Goal: Obtain resource: Download file/media

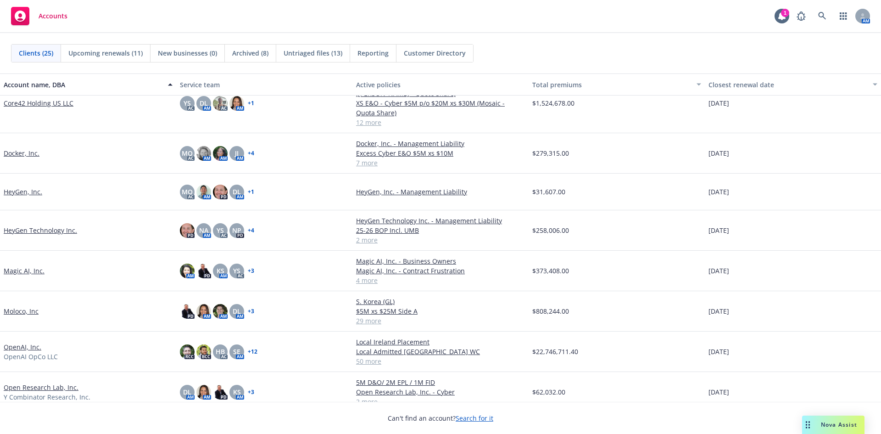
scroll to position [46, 0]
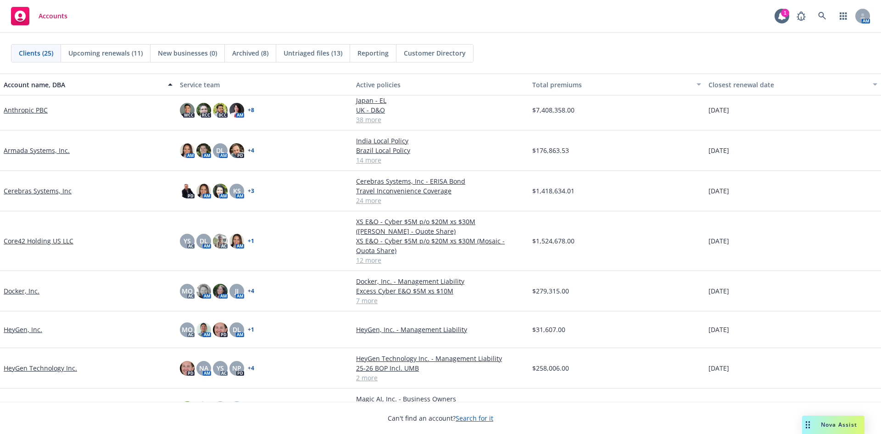
click at [47, 195] on link "Cerebras Systems, Inc" at bounding box center [38, 191] width 68 height 10
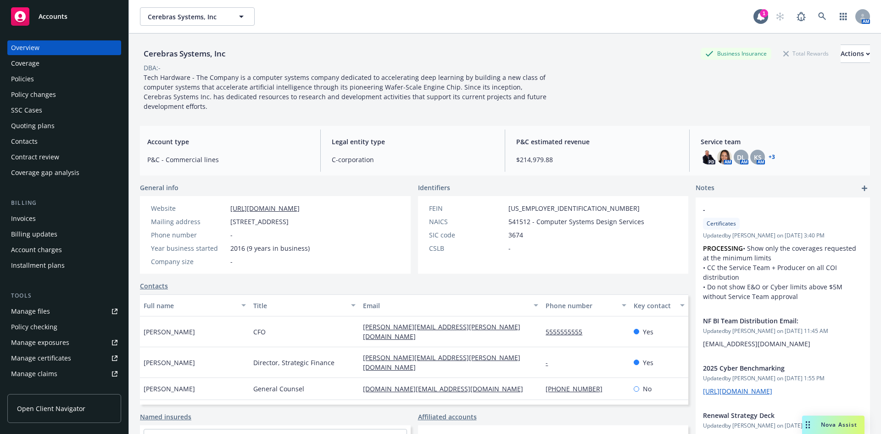
click at [43, 78] on div "Policies" at bounding box center [64, 79] width 107 height 15
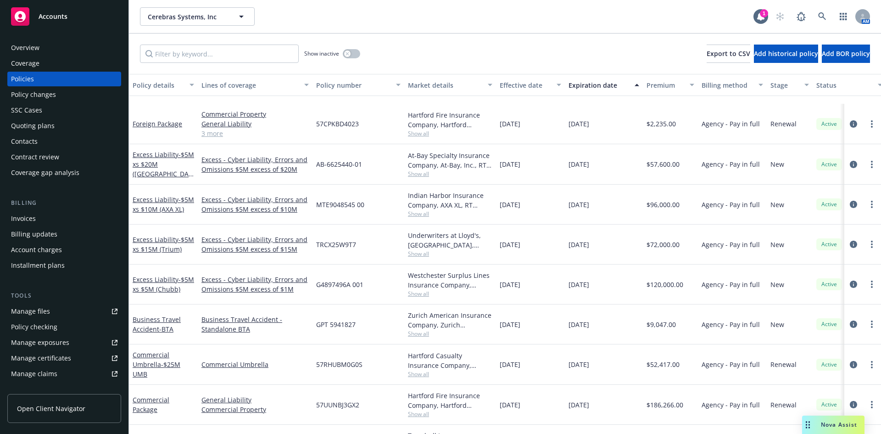
scroll to position [505, 0]
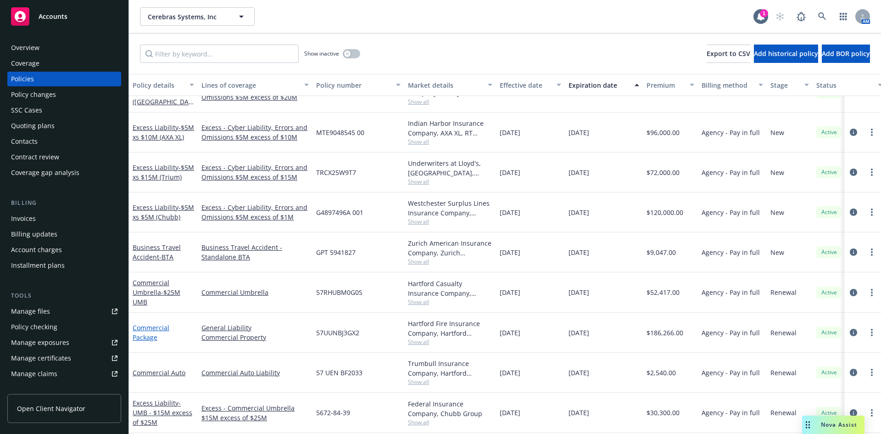
click at [146, 327] on link "Commercial Package" at bounding box center [151, 332] width 37 height 18
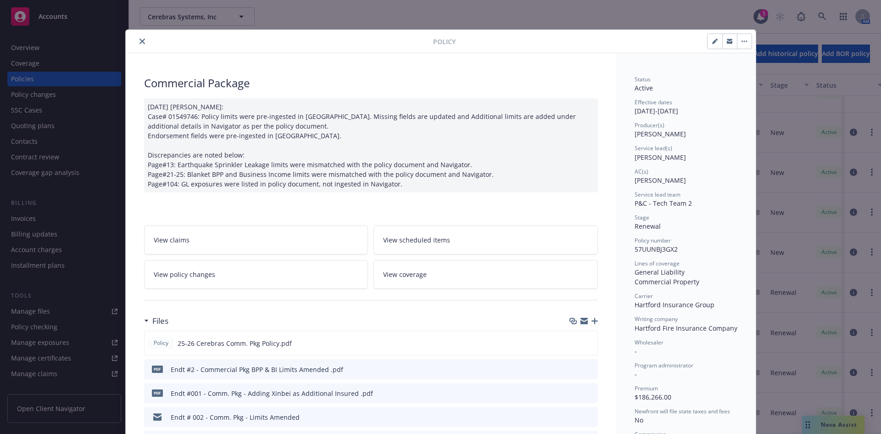
click at [589, 369] on icon "preview file" at bounding box center [589, 368] width 8 height 6
click at [585, 344] on icon "preview file" at bounding box center [589, 342] width 8 height 6
click at [141, 40] on button "close" at bounding box center [142, 41] width 11 height 11
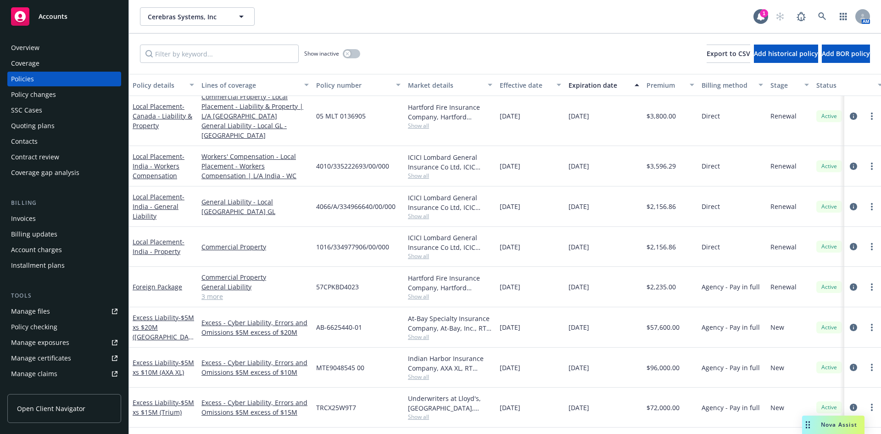
scroll to position [290, 0]
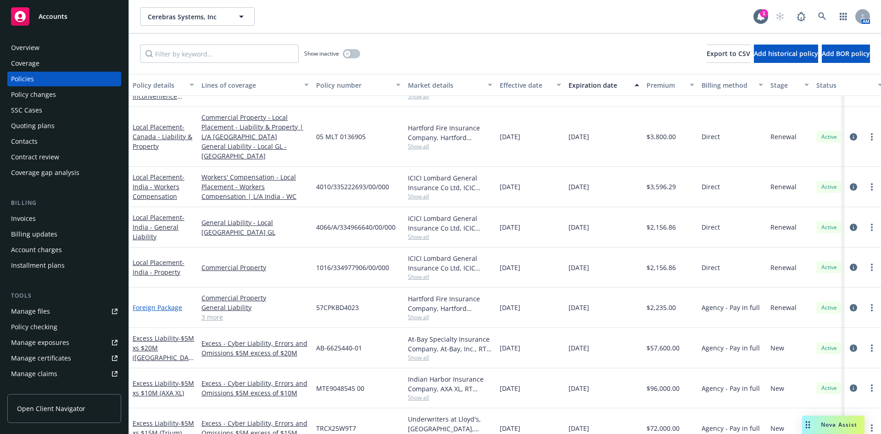
click at [164, 303] on link "Foreign Package" at bounding box center [158, 307] width 50 height 9
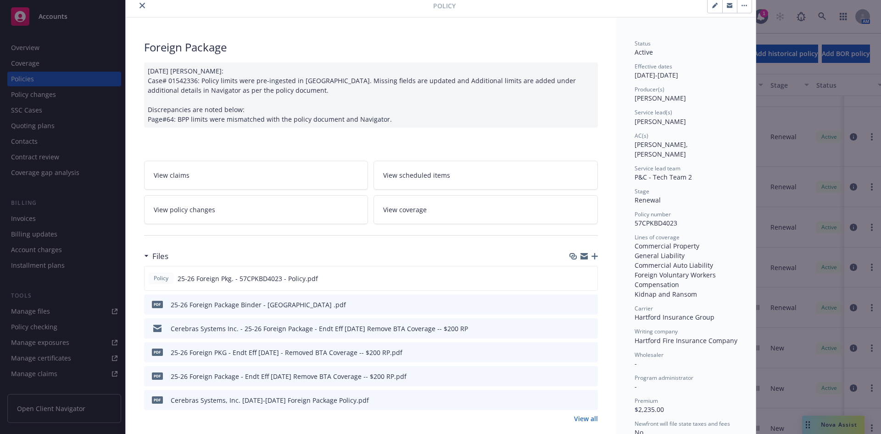
scroll to position [46, 0]
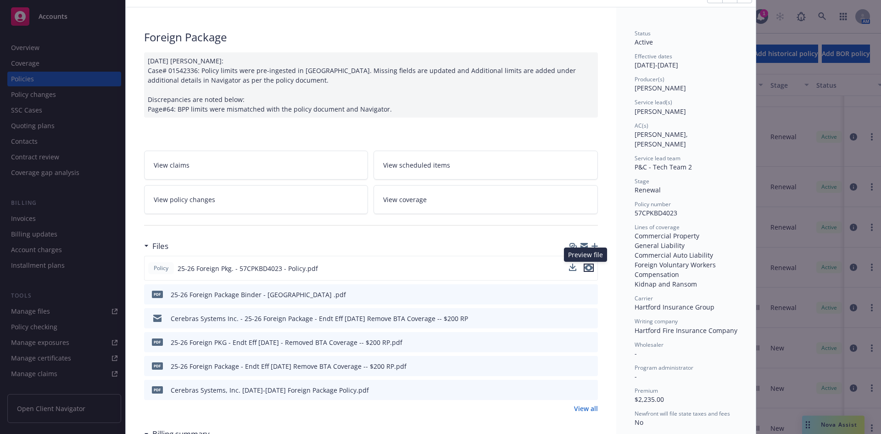
click at [586, 268] on icon "preview file" at bounding box center [589, 267] width 8 height 6
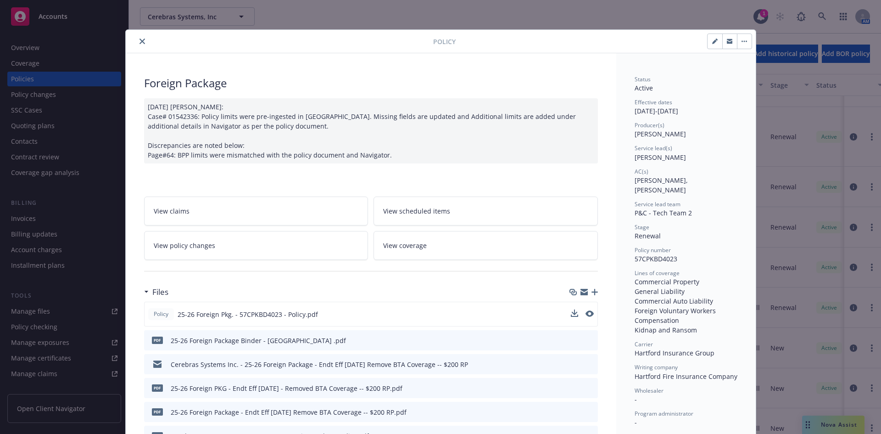
click at [141, 43] on icon "close" at bounding box center [143, 42] width 6 height 6
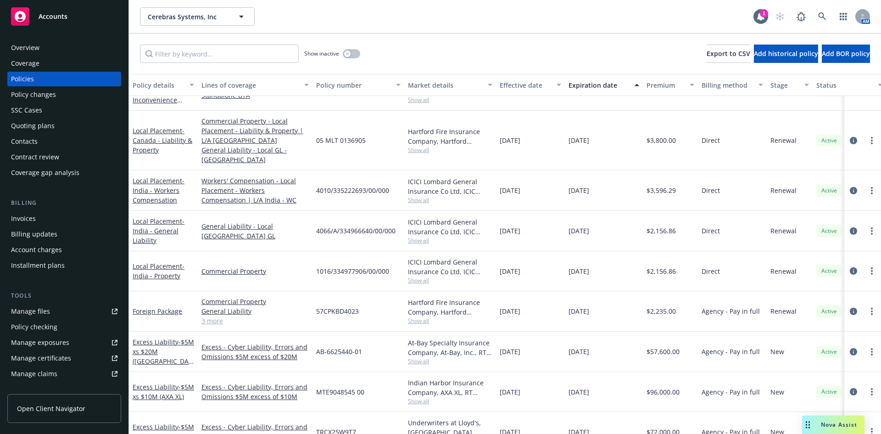
scroll to position [244, 0]
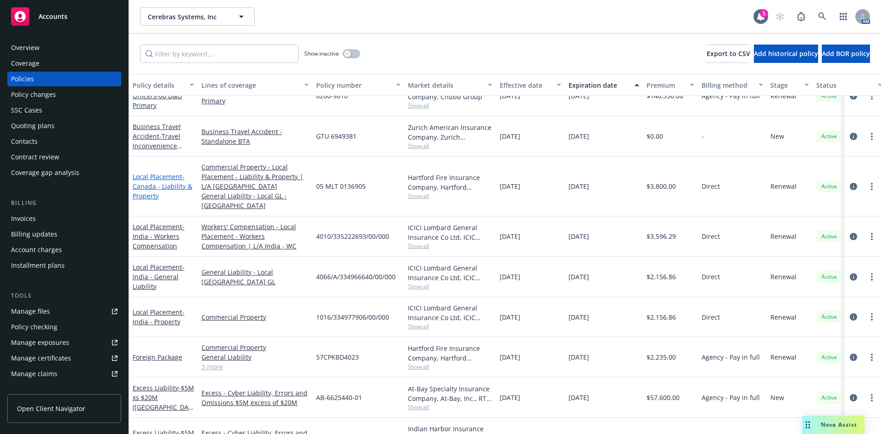
click at [171, 180] on span "- Canada - Liability & Property" at bounding box center [163, 186] width 60 height 28
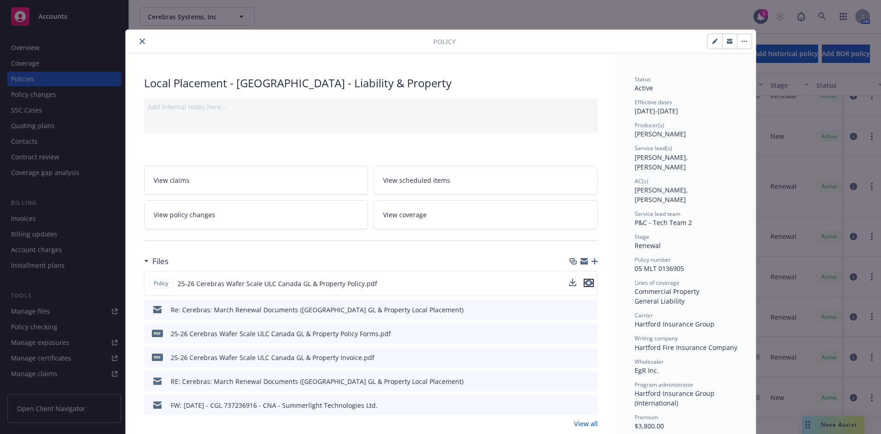
click at [587, 283] on icon "preview file" at bounding box center [589, 283] width 8 height 6
click at [140, 42] on icon "close" at bounding box center [143, 42] width 6 height 6
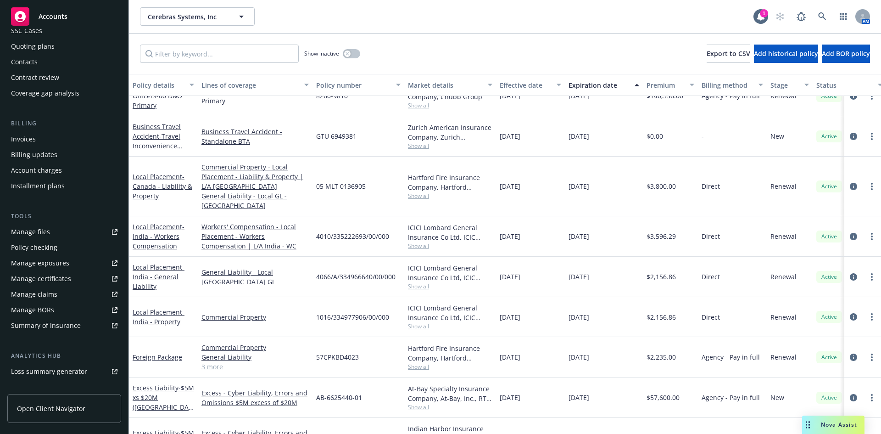
scroll to position [92, 0]
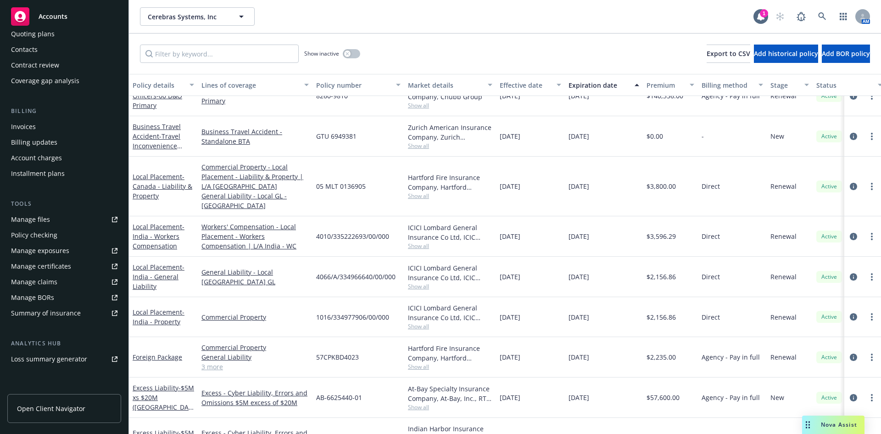
click at [78, 264] on link "Manage certificates" at bounding box center [64, 266] width 114 height 15
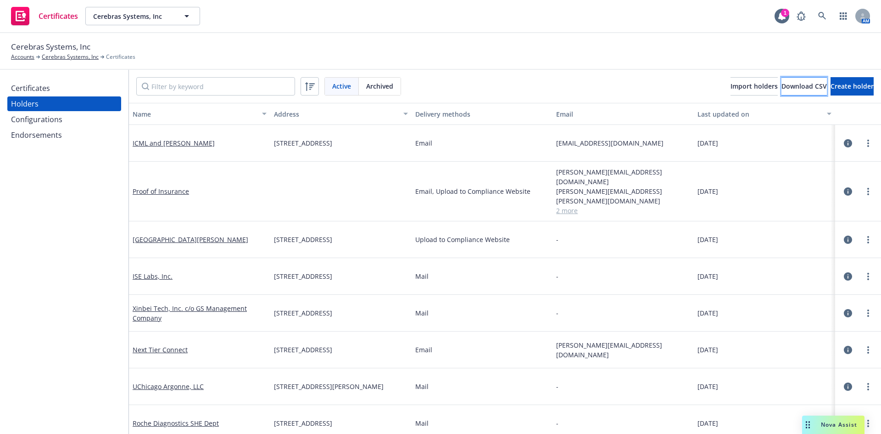
click at [782, 88] on span "Download CSV" at bounding box center [804, 86] width 45 height 9
click at [11, 261] on div "Certificates Holders Configurations Endorsements" at bounding box center [64, 252] width 129 height 364
click at [34, 84] on div "Certificates" at bounding box center [30, 88] width 39 height 15
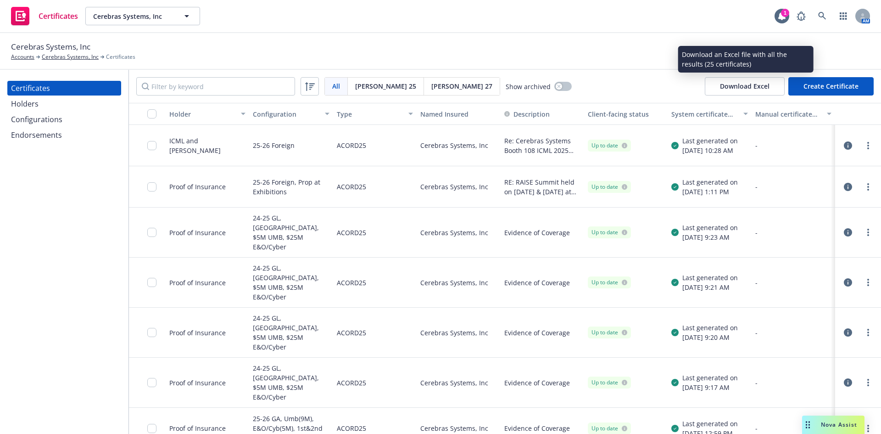
click at [742, 88] on button "Download Excel" at bounding box center [745, 86] width 80 height 18
